Goal: Book appointment/travel/reservation

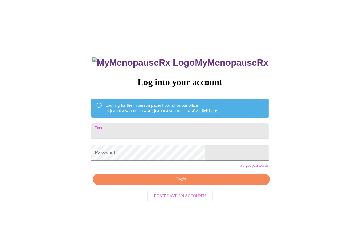
click at [174, 127] on input "Email" at bounding box center [179, 131] width 177 height 16
type input "teamowsianiak@yahoo.com"
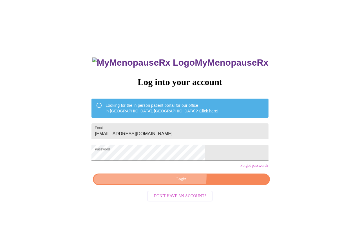
click at [172, 183] on span "Login" at bounding box center [181, 179] width 164 height 7
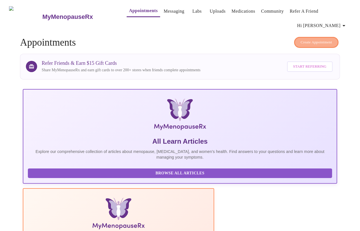
click at [325, 39] on span "Create Appointment" at bounding box center [316, 42] width 32 height 6
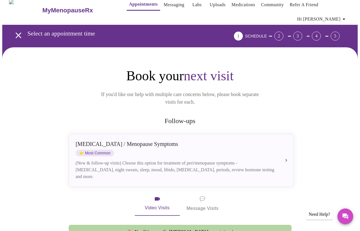
scroll to position [5, 0]
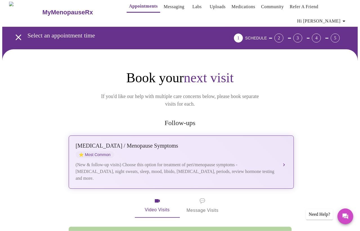
click at [154, 142] on div "Perimenopause / Menopause Symptoms ⭐ Most Common" at bounding box center [176, 149] width 200 height 15
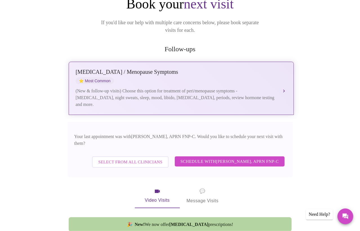
scroll to position [86, 0]
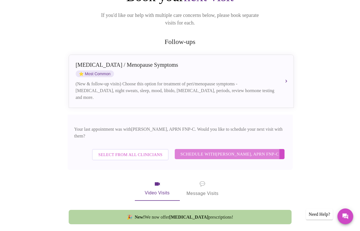
click at [198, 150] on span "Schedule with Kelly Perisin, APRN FNP-C" at bounding box center [229, 153] width 98 height 7
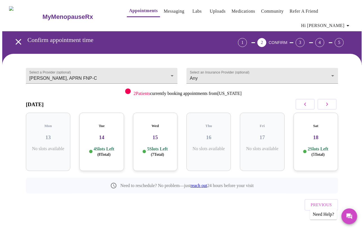
click at [155, 134] on h3 "15" at bounding box center [155, 137] width 35 height 6
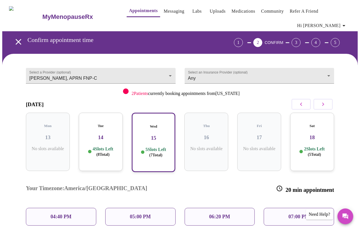
scroll to position [50, 0]
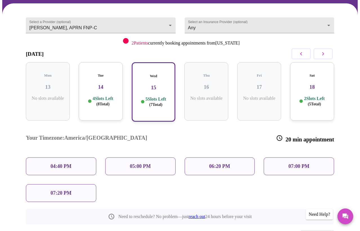
click at [317, 102] on span "( 5 Total)" at bounding box center [314, 104] width 13 height 4
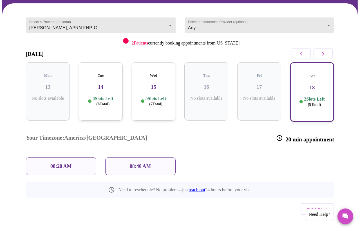
scroll to position [35, 0]
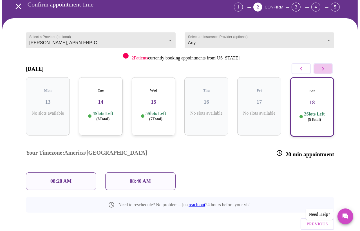
click at [326, 65] on icon "button" at bounding box center [323, 68] width 7 height 7
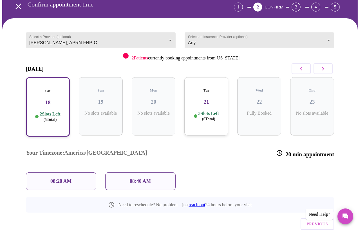
click at [48, 99] on h3 "18" at bounding box center [48, 102] width 34 height 6
click at [140, 178] on p "08:40 AM" at bounding box center [140, 181] width 21 height 6
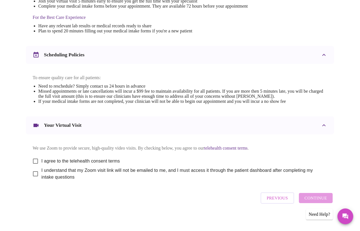
scroll to position [179, 0]
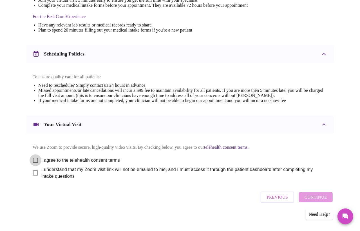
click at [33, 154] on input "I agree to the telehealth consent terms" at bounding box center [36, 160] width 12 height 12
checkbox input "true"
click at [34, 170] on input "I understand that my Zoom visit link will not be emailed to me, and I must acce…" at bounding box center [36, 173] width 12 height 12
checkbox input "true"
click at [313, 197] on span "Continue" at bounding box center [315, 196] width 23 height 7
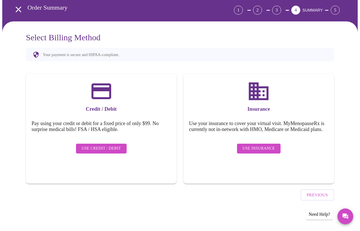
scroll to position [8, 0]
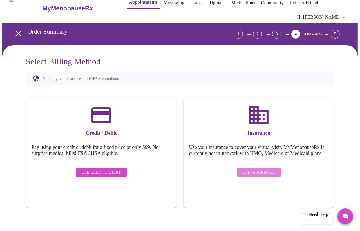
click at [246, 169] on span "Use Insurance" at bounding box center [258, 172] width 32 height 7
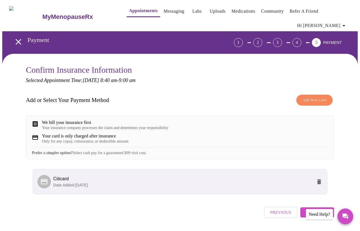
scroll to position [14, 0]
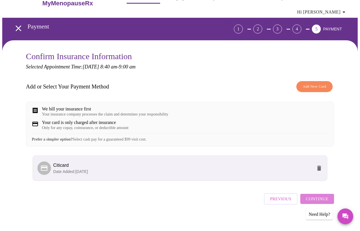
click at [325, 198] on span "Continue" at bounding box center [317, 198] width 23 height 7
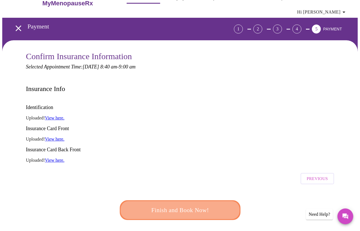
click at [214, 205] on span "Finish and Book Now!" at bounding box center [180, 210] width 108 height 11
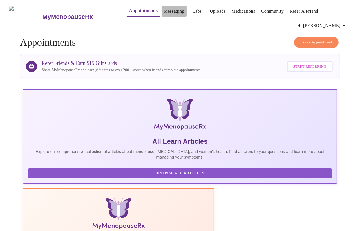
click at [164, 14] on link "Messaging" at bounding box center [174, 11] width 21 height 8
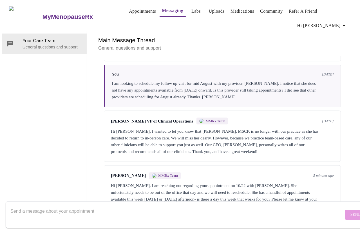
scroll to position [806, 0]
click at [169, 179] on div "Brianna Cawthon MMRx Team 5 minutes ago Hi Elaine, I am reaching out regarding …" at bounding box center [222, 190] width 237 height 51
click at [167, 205] on textarea "Send a message about your appointment" at bounding box center [176, 214] width 333 height 18
type textarea "Hello, It looks like she Kelly had 10/18 Saturday"
click at [345, 210] on button "Send" at bounding box center [356, 215] width 22 height 10
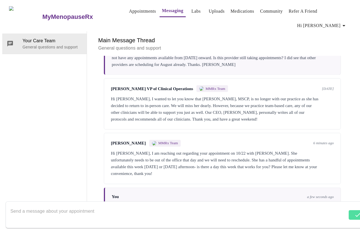
scroll to position [840, 0]
click at [187, 203] on div "Hello, It looks like she Kelly had 10/18 Saturday" at bounding box center [223, 206] width 222 height 7
click at [124, 207] on textarea "Send a message about your appointment" at bounding box center [178, 214] width 337 height 18
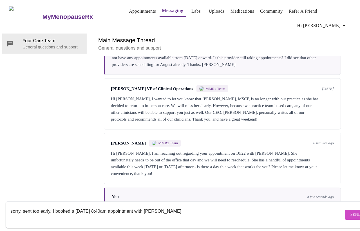
click at [53, 205] on textarea "sorry, sent too early. I booked a Sat 10/18 8:40am appointment with Kelly" at bounding box center [176, 214] width 333 height 18
click at [176, 205] on textarea "sorry, sent too early. I just booked a Sat 10/18 8:40am appointment with Kelly" at bounding box center [176, 214] width 333 height 18
type textarea "sorry, sent too early. I just booked a Sat 10/18 8:40am appointment with Kelly.…"
click at [350, 211] on span "Send" at bounding box center [355, 214] width 11 height 7
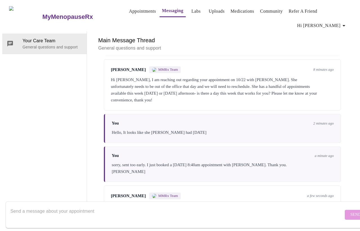
scroll to position [0, 0]
click at [336, 22] on span "Hi [PERSON_NAME]" at bounding box center [322, 26] width 50 height 8
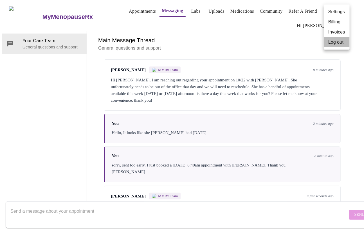
click at [332, 43] on li "Log out" at bounding box center [337, 42] width 26 height 10
